Goal: Find specific page/section: Find specific page/section

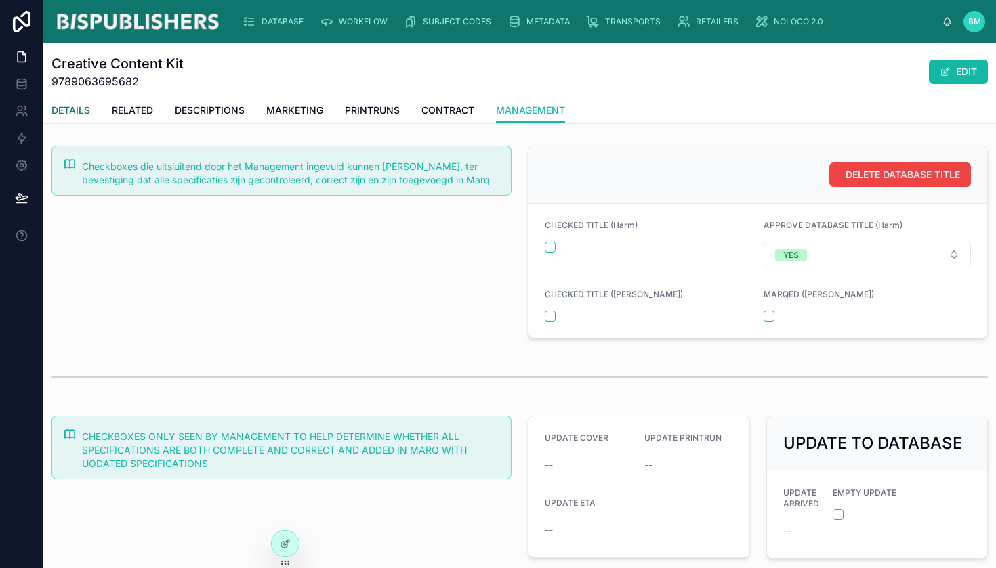
click at [65, 112] on span "DETAILS" at bounding box center [70, 111] width 39 height 14
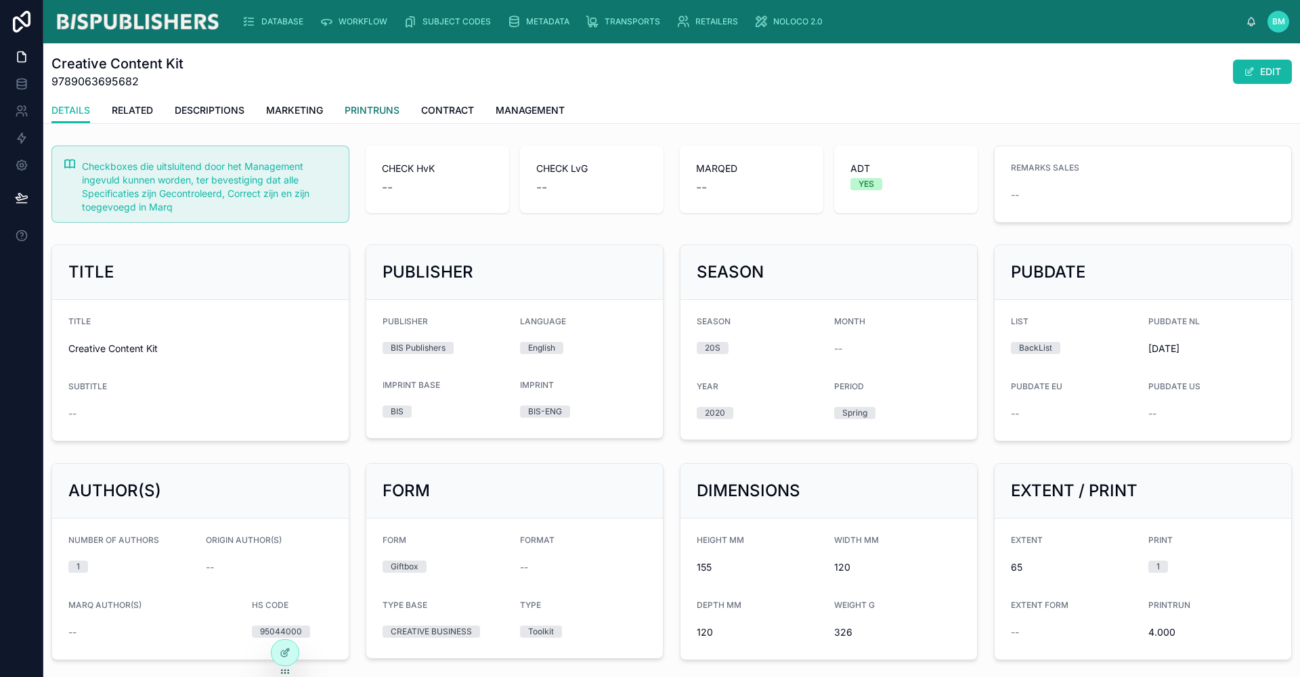
click at [369, 106] on span "PRINTRUNS" at bounding box center [372, 111] width 55 height 14
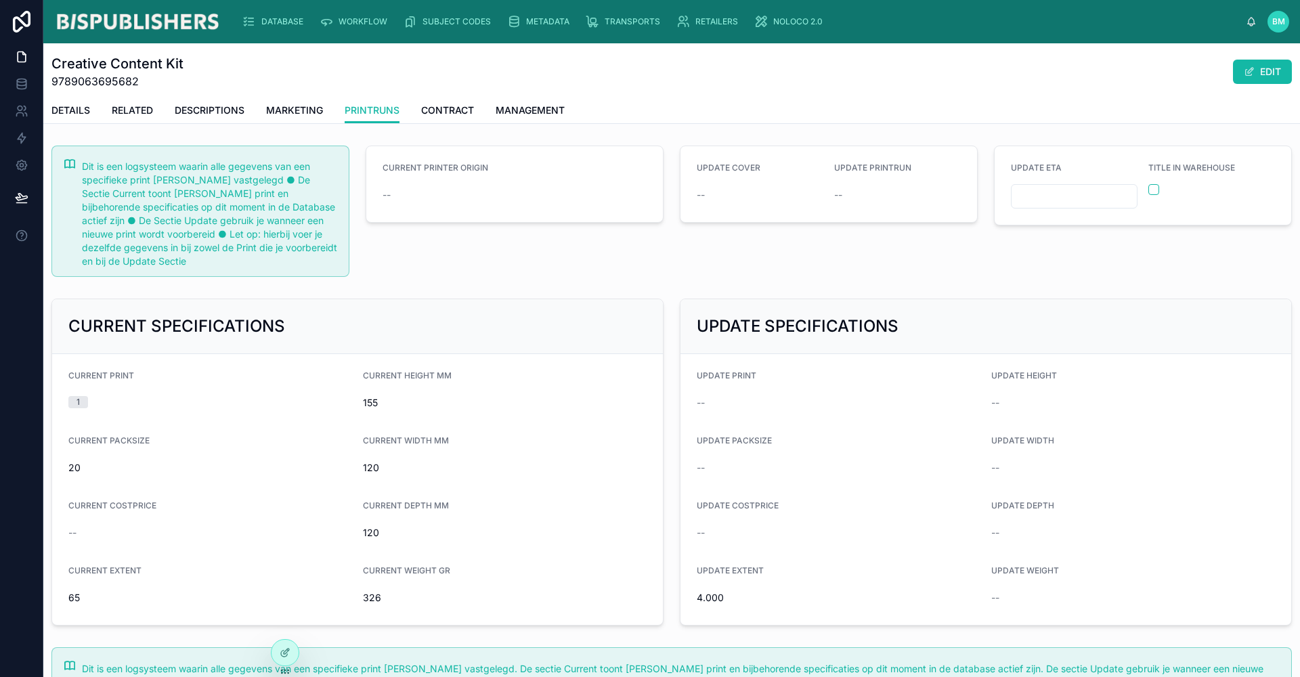
click at [442, 177] on div "CURRENT PRINTER ORIGIN" at bounding box center [515, 171] width 264 height 16
click at [75, 111] on span "DETAILS" at bounding box center [70, 111] width 39 height 14
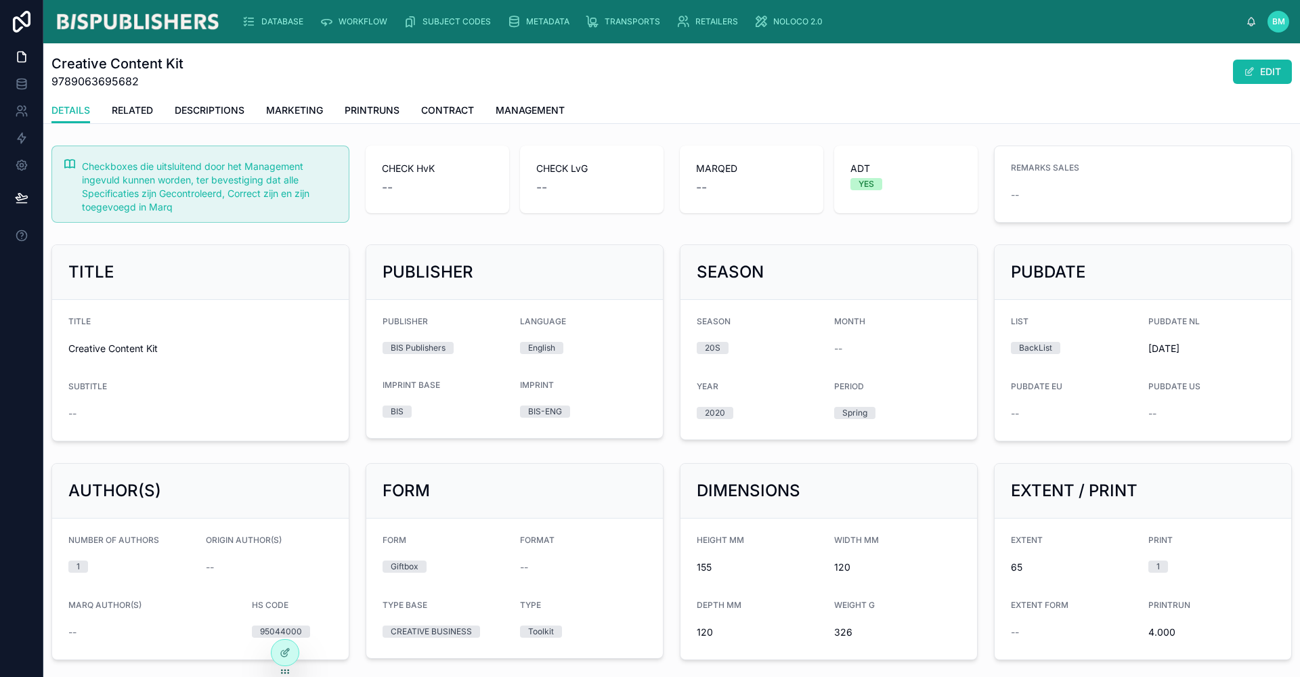
scroll to position [16, 0]
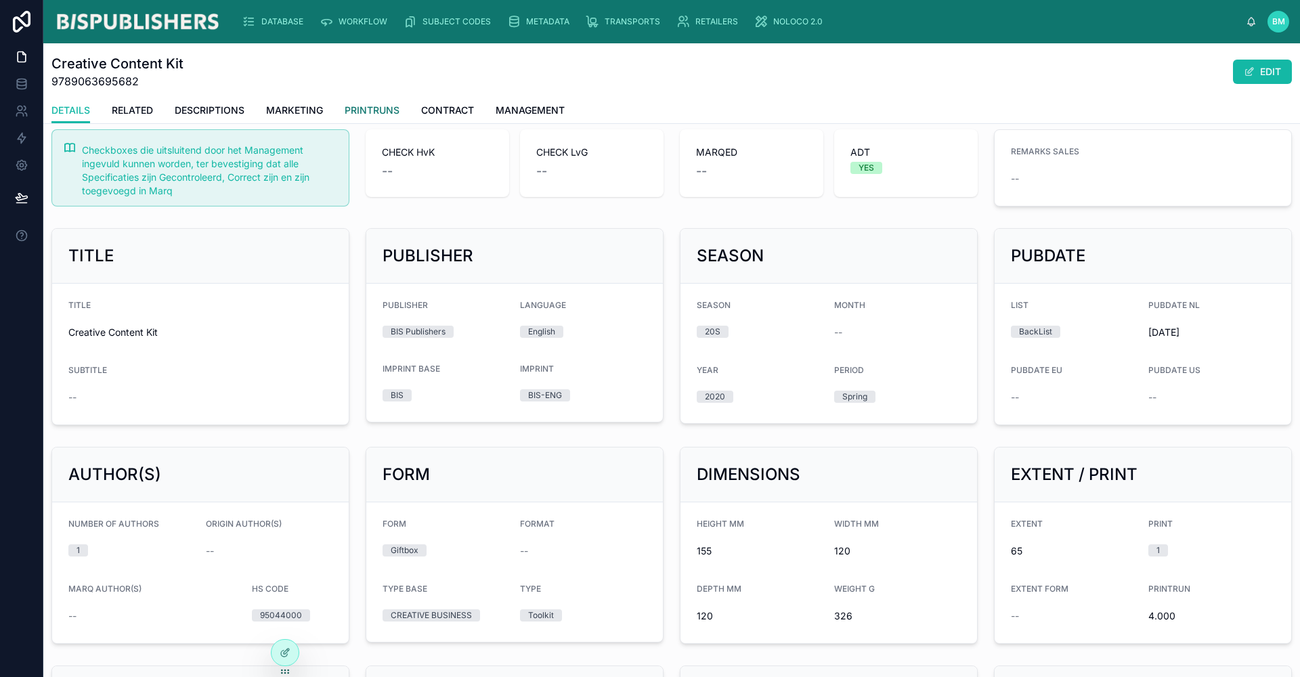
click at [383, 114] on span "PRINTRUNS" at bounding box center [372, 111] width 55 height 14
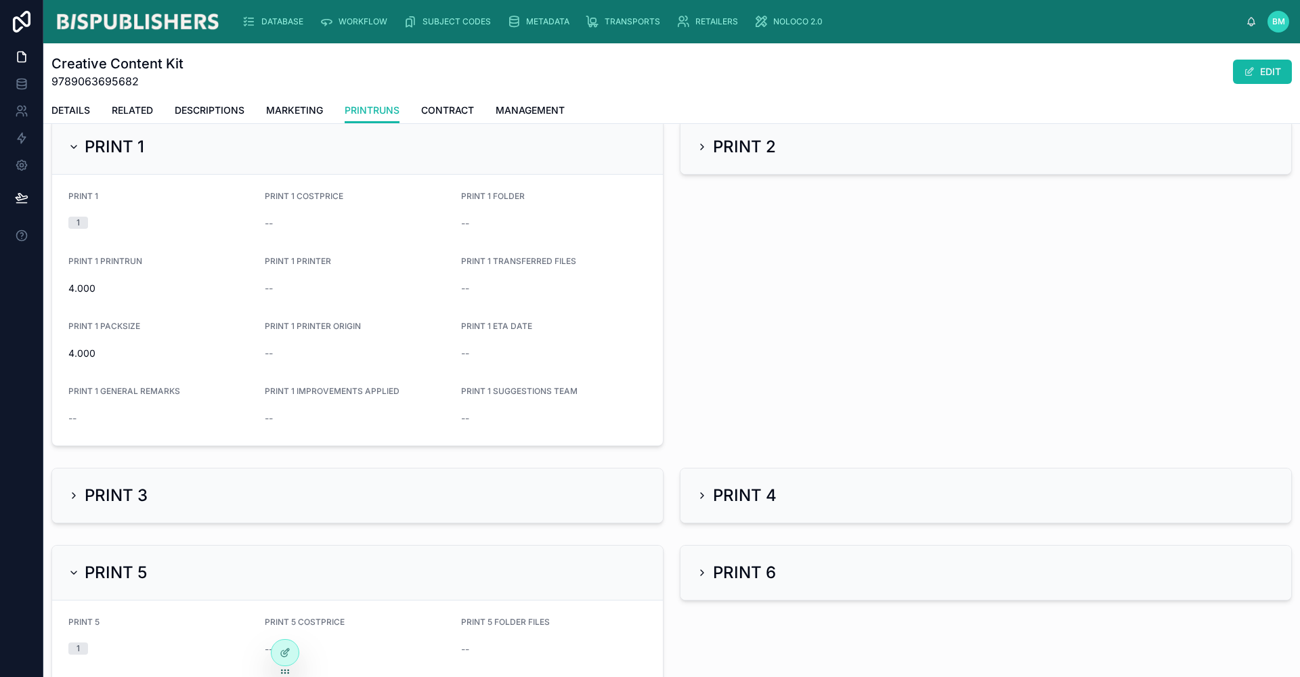
scroll to position [623, 0]
